Goal: Task Accomplishment & Management: Manage account settings

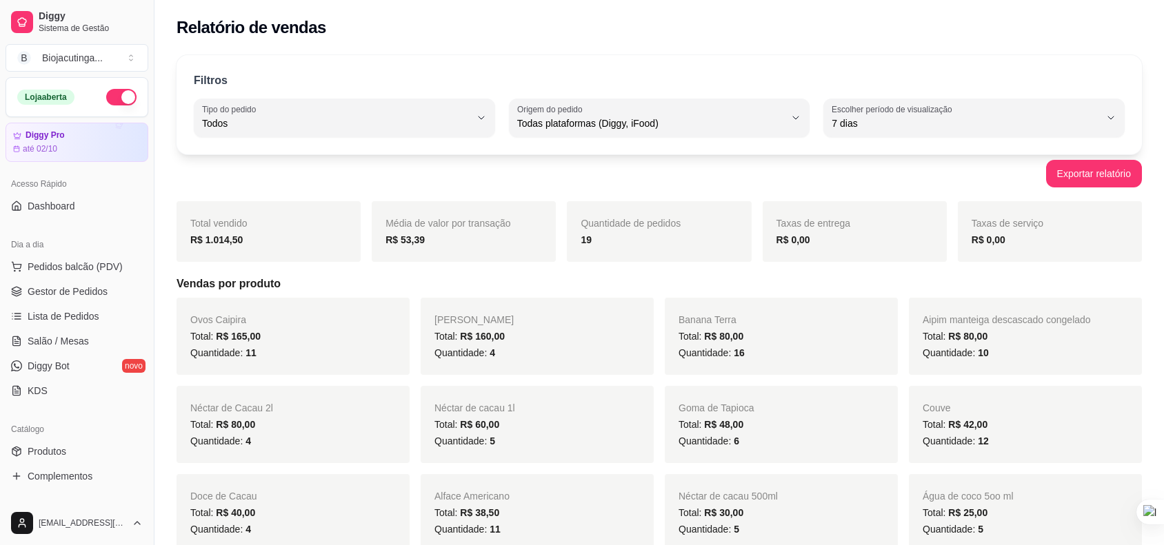
select select "ALL"
select select "7"
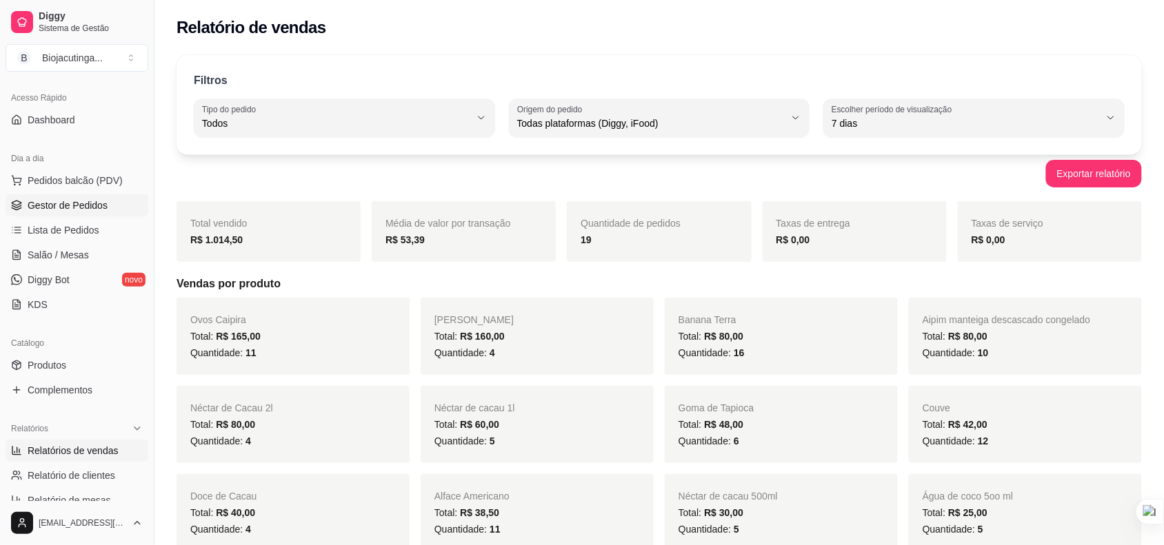
click at [80, 209] on span "Gestor de Pedidos" at bounding box center [68, 206] width 80 height 14
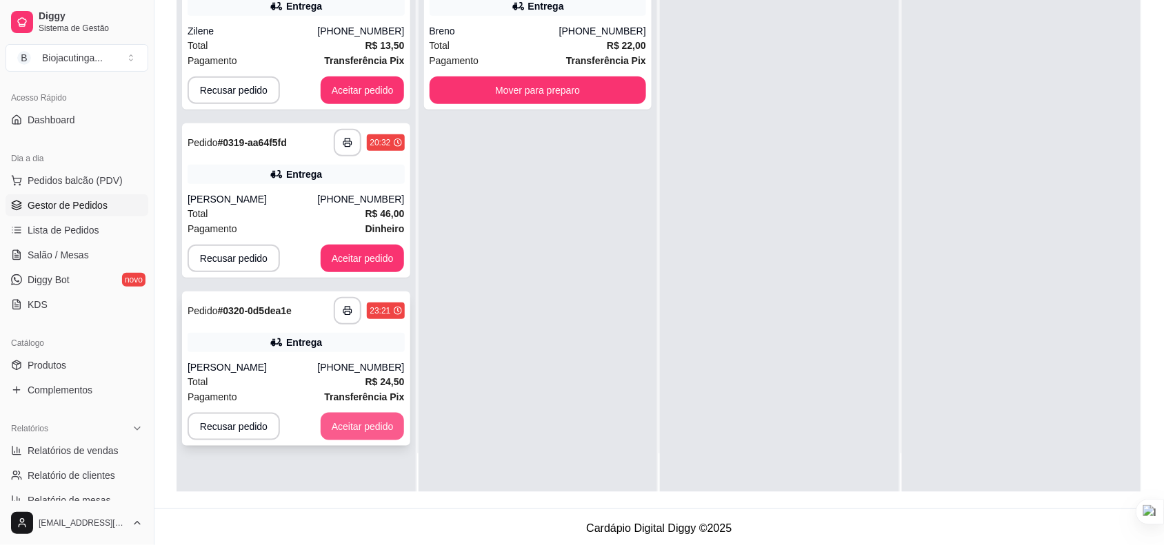
scroll to position [210, 0]
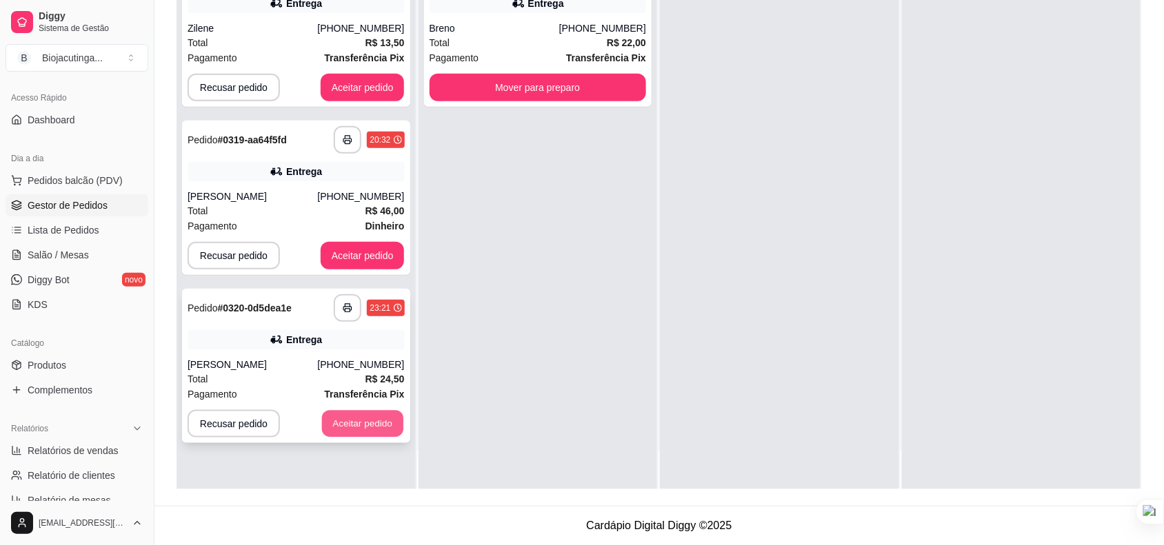
click at [360, 419] on button "Aceitar pedido" at bounding box center [362, 424] width 81 height 27
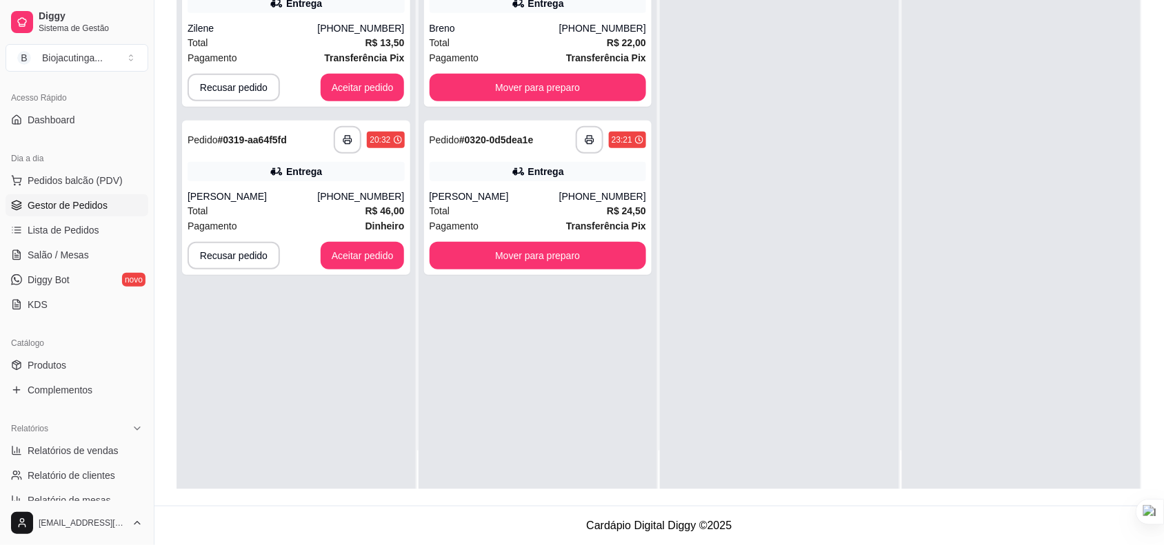
scroll to position [0, 0]
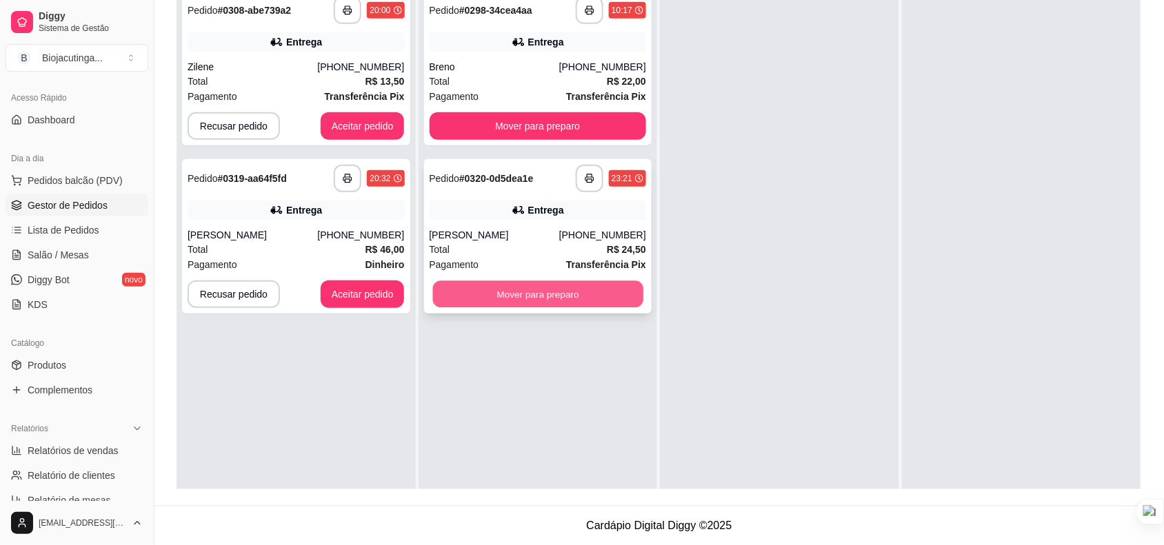
click at [559, 296] on button "Mover para preparo" at bounding box center [537, 294] width 210 height 27
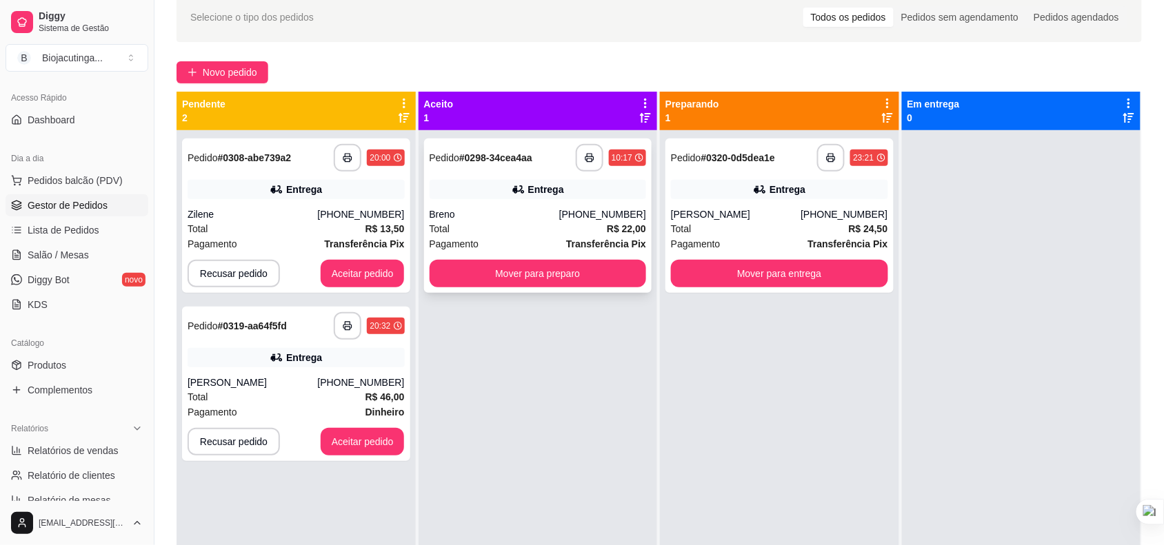
scroll to position [38, 0]
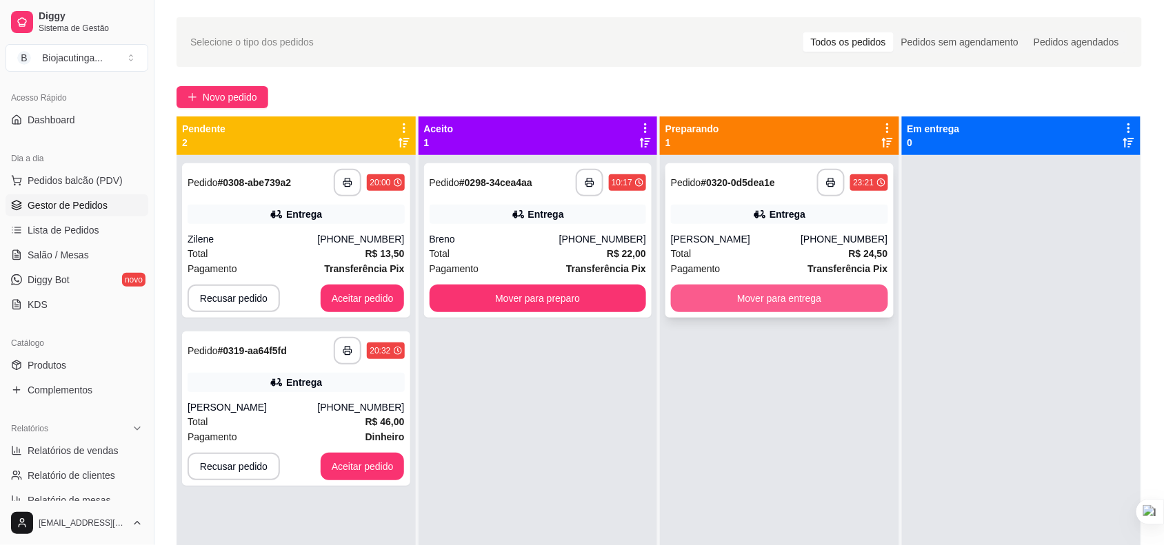
click at [743, 287] on button "Mover para entrega" at bounding box center [779, 299] width 217 height 28
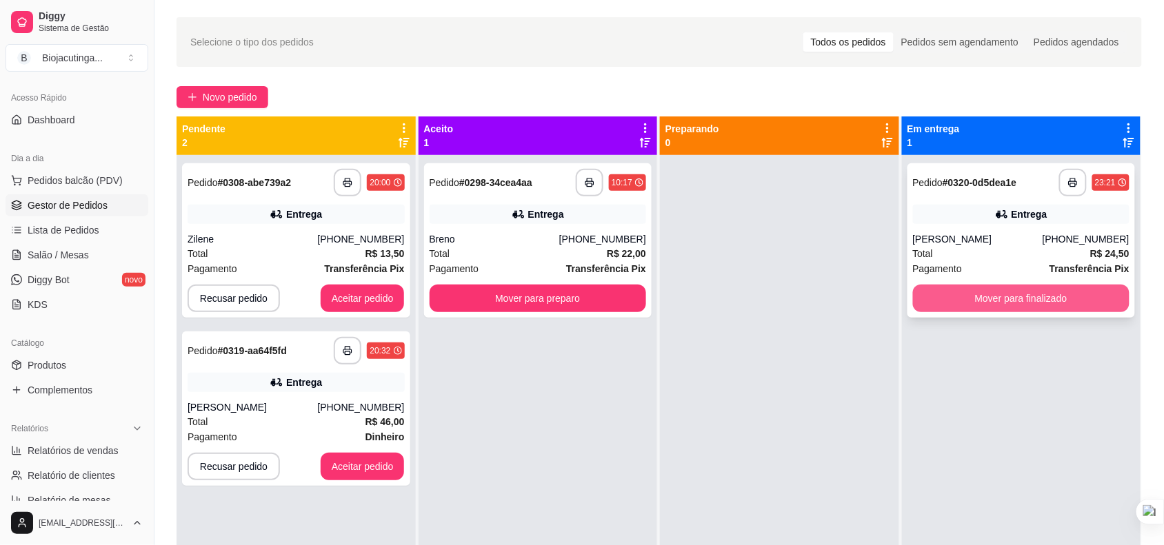
click at [939, 298] on button "Mover para finalizado" at bounding box center [1021, 299] width 217 height 28
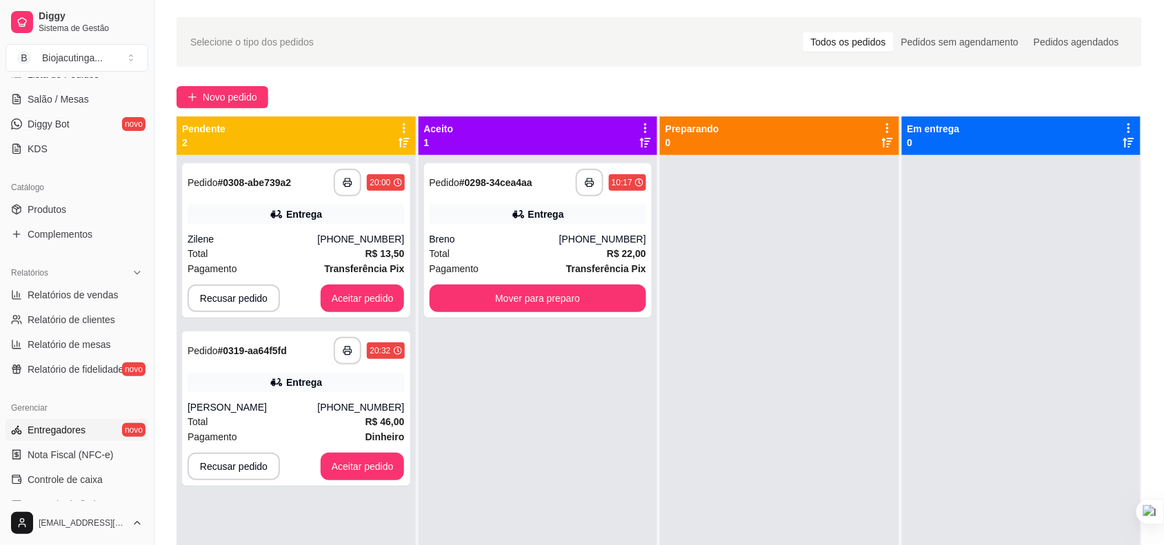
scroll to position [259, 0]
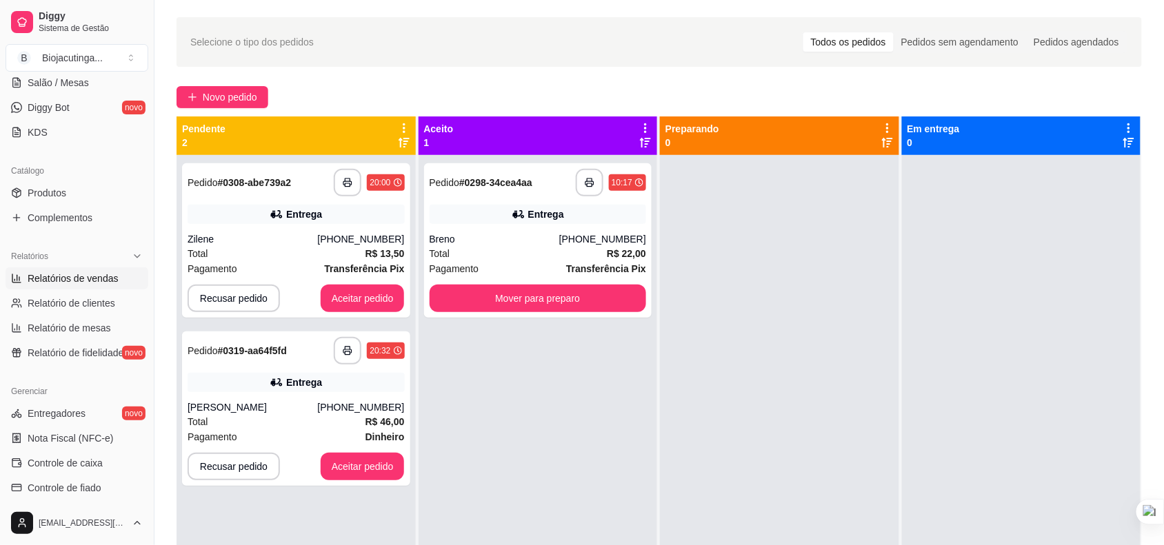
click at [90, 281] on span "Relatórios de vendas" at bounding box center [73, 279] width 91 height 14
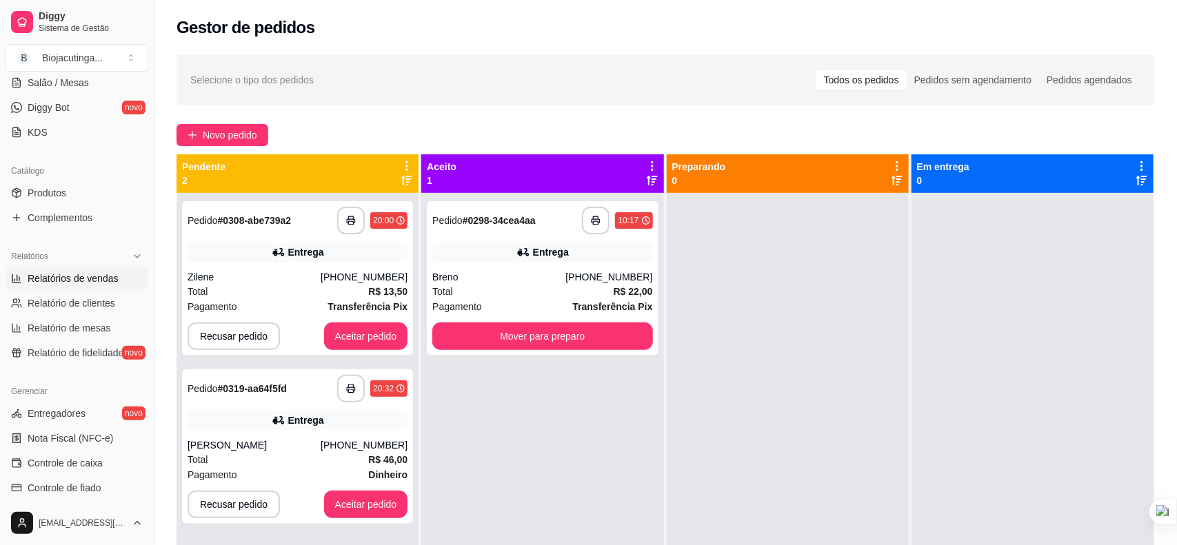
select select "ALL"
select select "0"
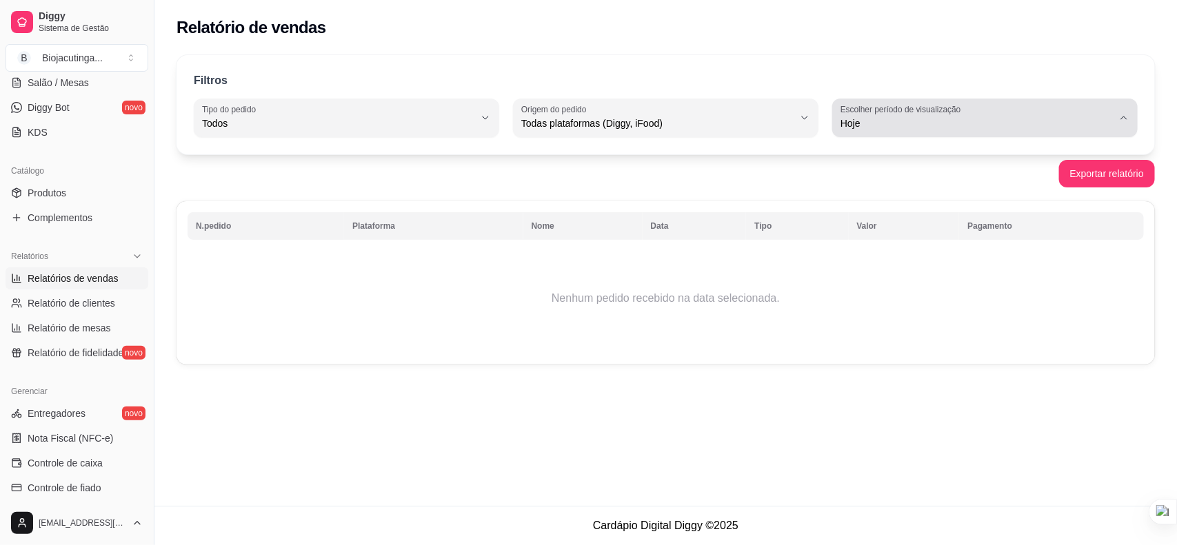
click at [873, 117] on span "Hoje" at bounding box center [976, 124] width 272 height 14
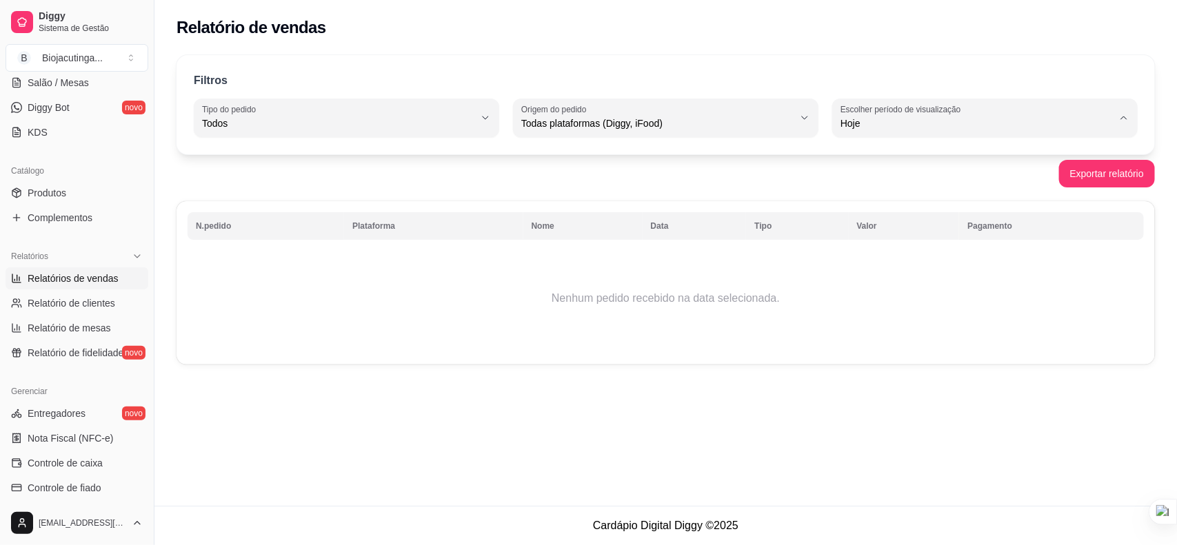
click at [876, 199] on span "7 dias" at bounding box center [978, 201] width 259 height 13
type input "7"
select select "7"
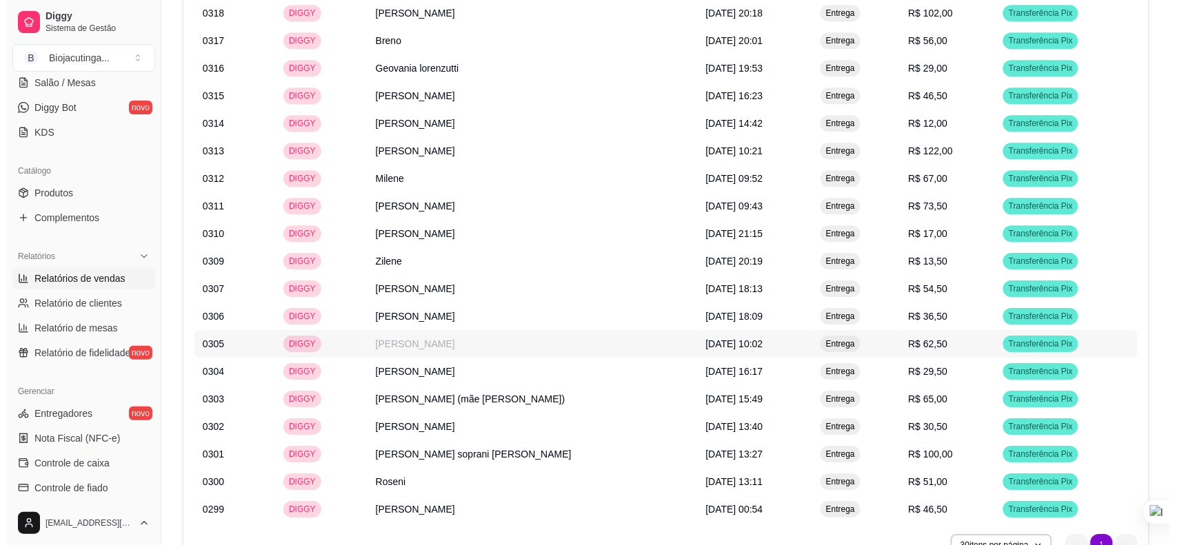
scroll to position [1194, 0]
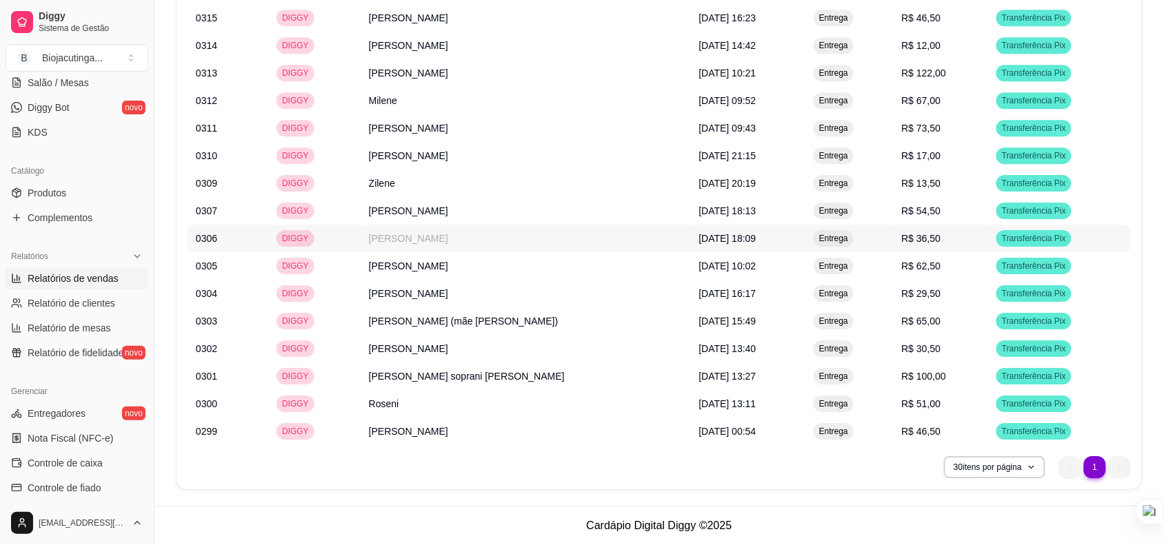
click at [602, 252] on td "[PERSON_NAME]" at bounding box center [526, 239] width 330 height 28
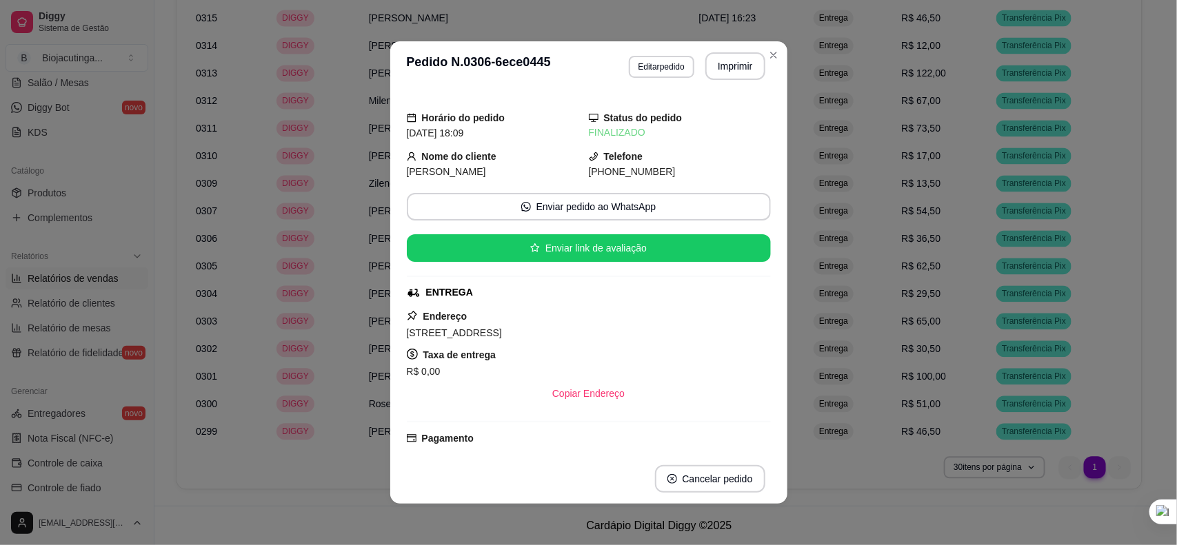
scroll to position [86, 0]
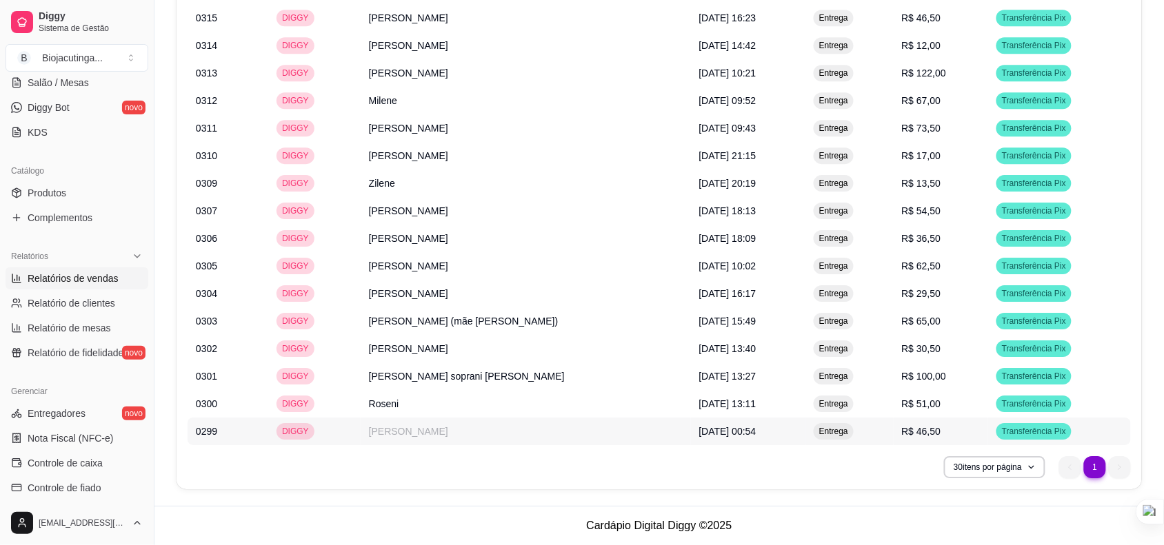
click at [452, 425] on td "[PERSON_NAME]" at bounding box center [526, 432] width 330 height 28
click at [525, 427] on td "[PERSON_NAME]" at bounding box center [526, 432] width 330 height 28
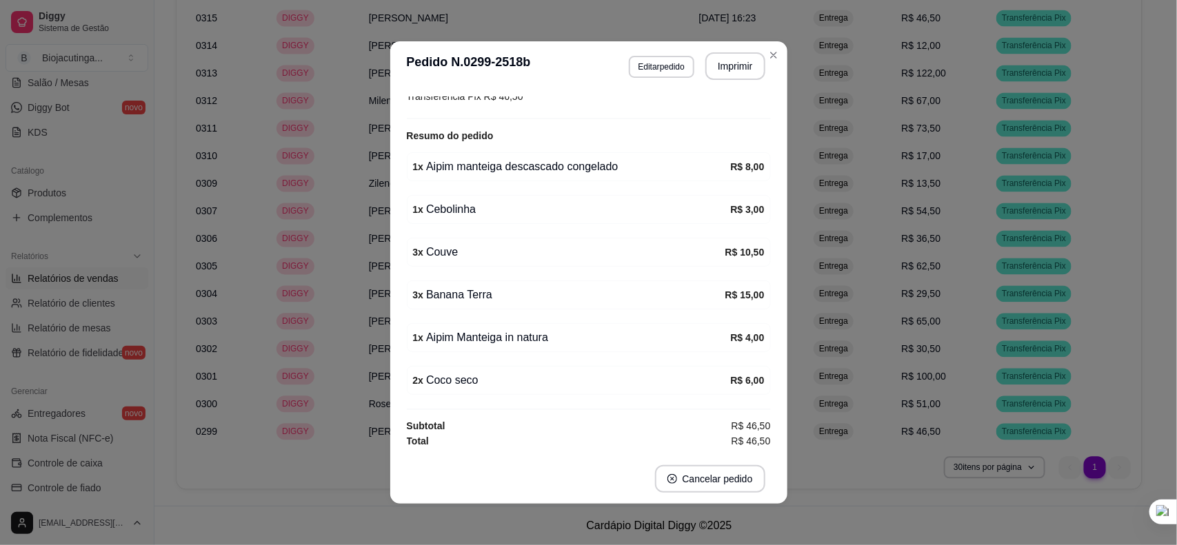
scroll to position [2, 0]
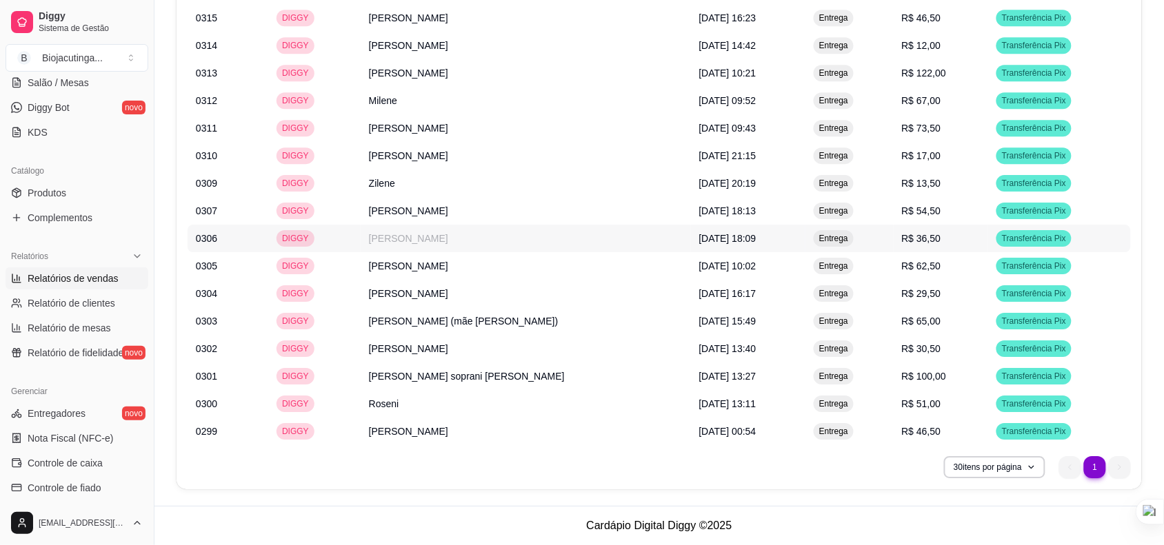
click at [350, 231] on td "DIGGY" at bounding box center [314, 239] width 92 height 28
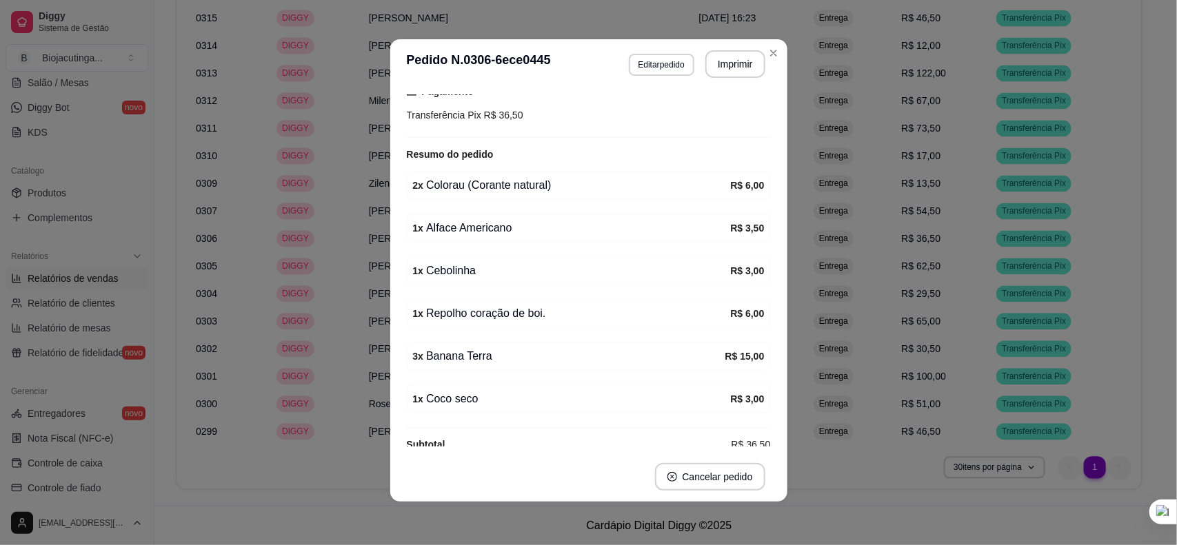
scroll to position [373, 0]
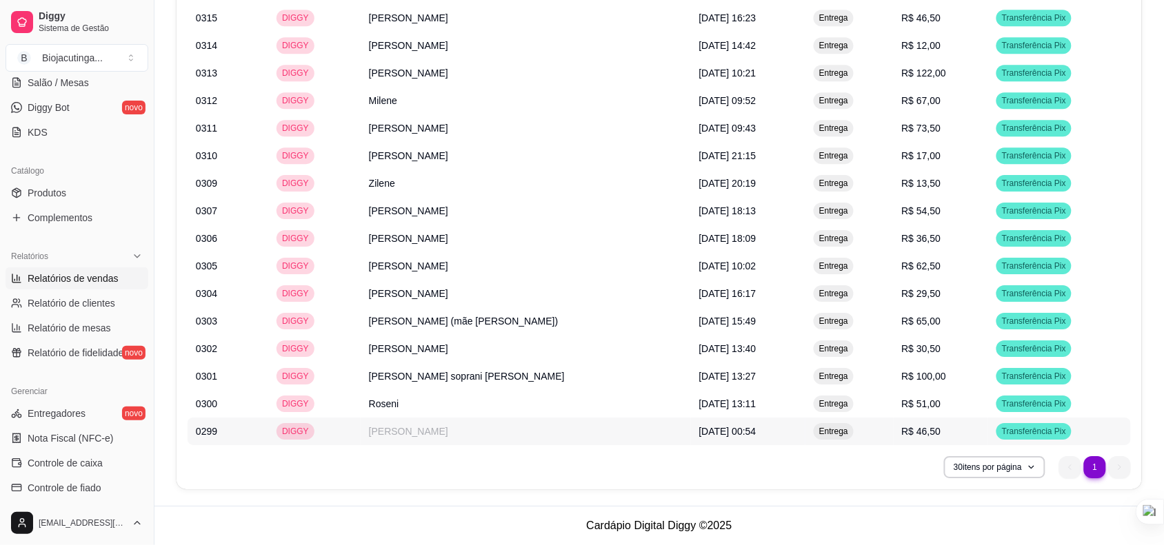
click at [472, 425] on td "[PERSON_NAME]" at bounding box center [526, 432] width 330 height 28
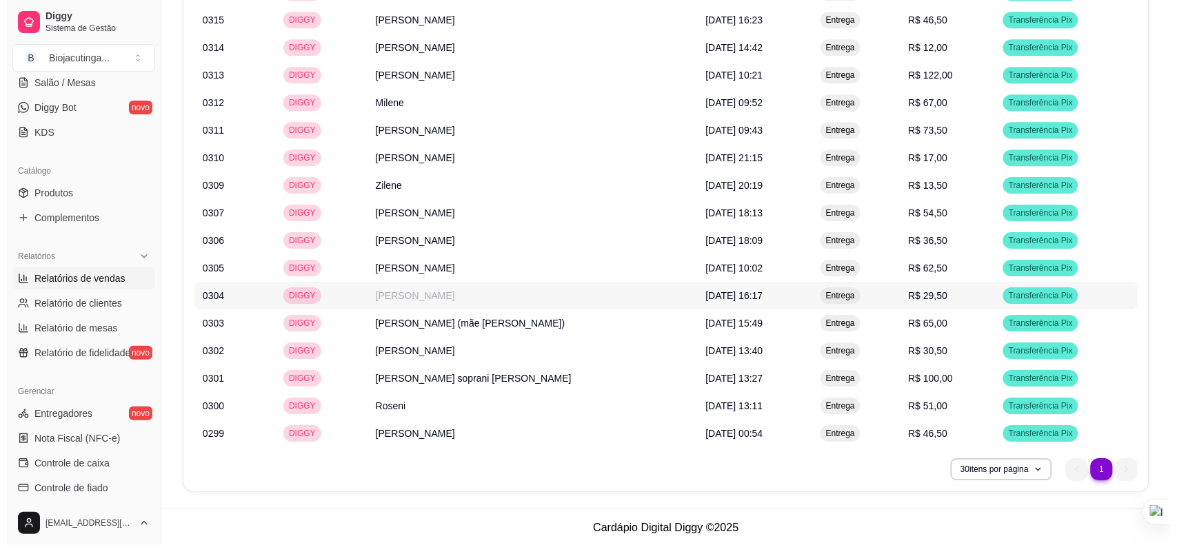
scroll to position [1194, 0]
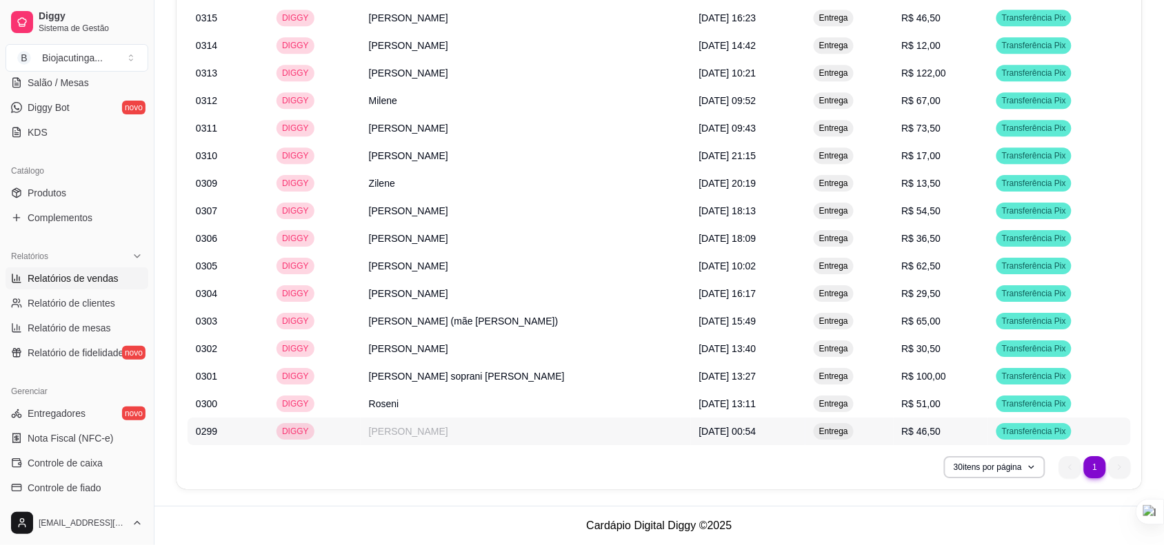
click at [378, 427] on td "[PERSON_NAME]" at bounding box center [526, 432] width 330 height 28
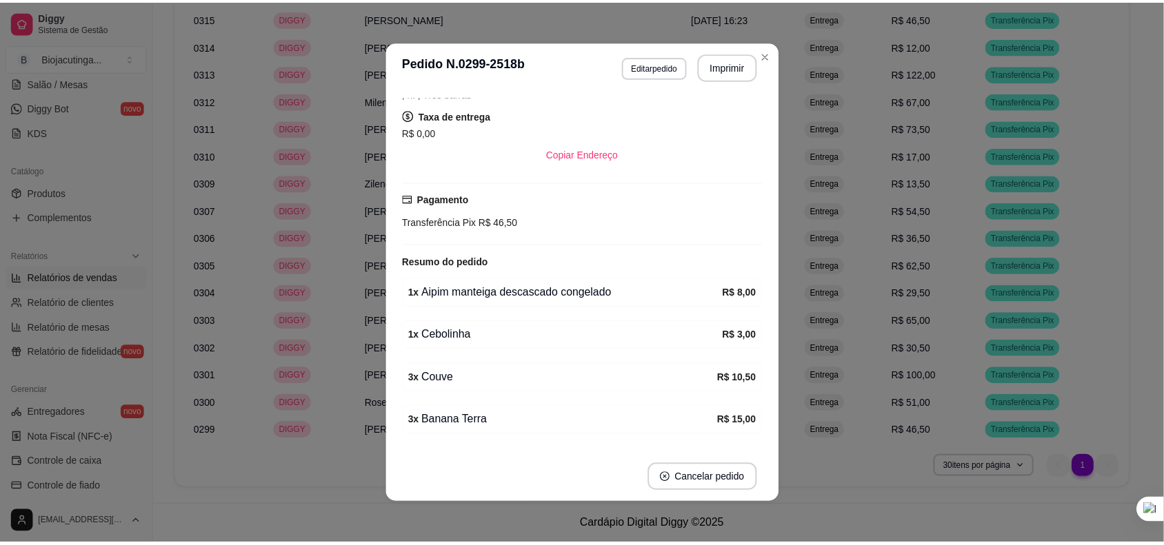
scroll to position [172, 0]
